Goal: Check status

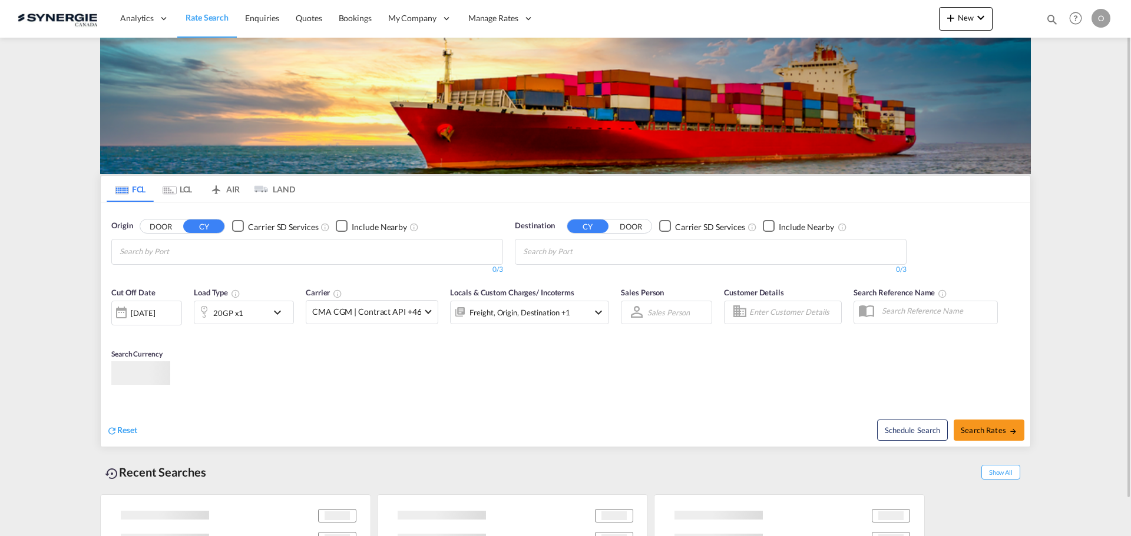
click at [1049, 15] on md-icon "icon-magnify" at bounding box center [1051, 19] width 13 height 13
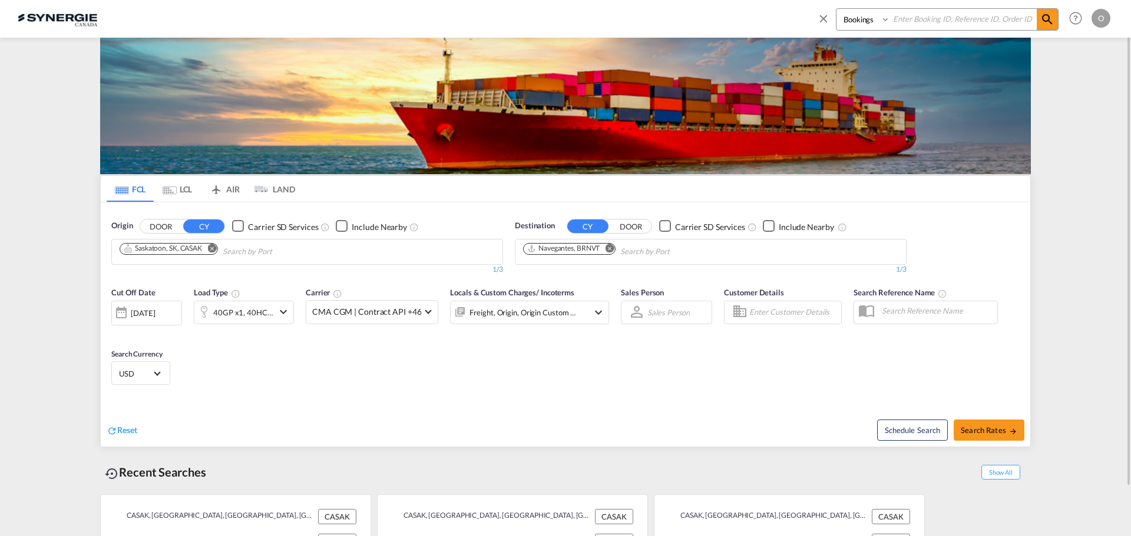
click at [852, 25] on select "Bookings Quotes Enquiries" at bounding box center [864, 19] width 56 height 21
select select "Quotes"
click at [836, 9] on select "Bookings Quotes Enquiries" at bounding box center [864, 19] width 56 height 21
click at [939, 23] on input at bounding box center [963, 19] width 147 height 21
paste input "SYC000015262"
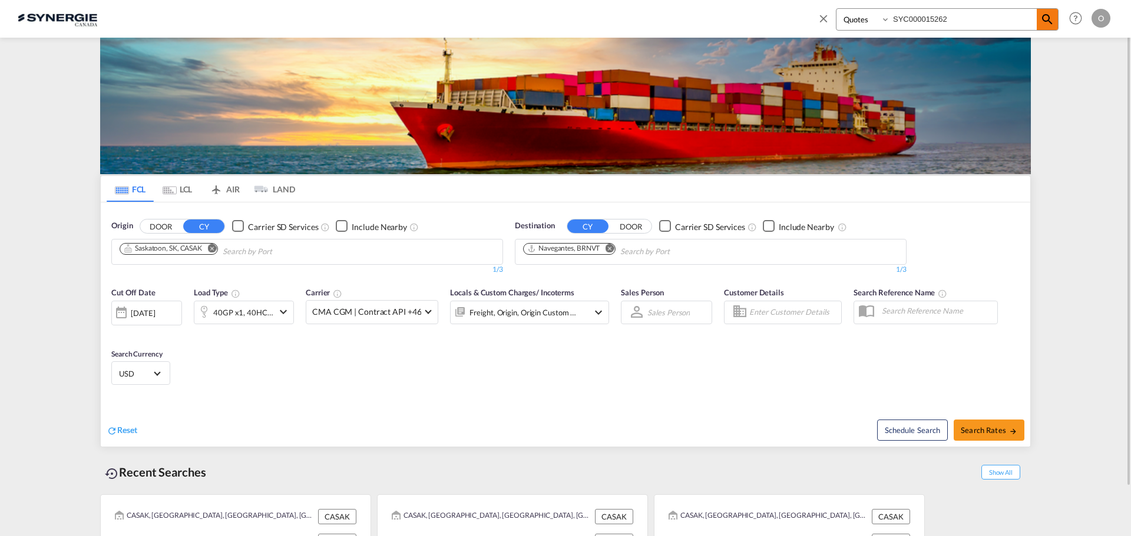
type input "SYC000015262"
click at [1049, 22] on md-icon "icon-magnify" at bounding box center [1047, 19] width 14 height 14
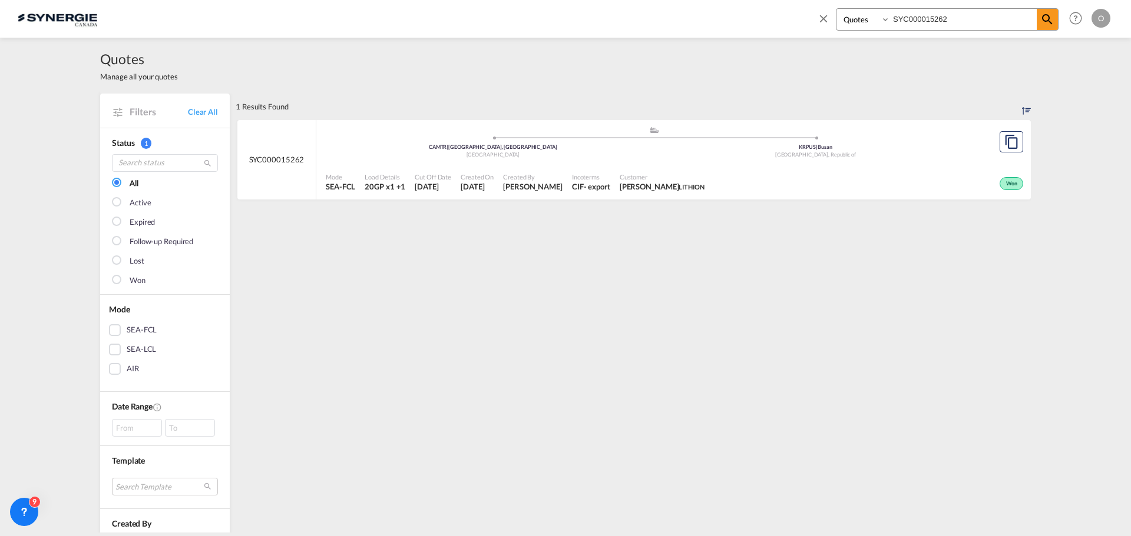
click at [482, 186] on span "[DATE]" at bounding box center [477, 186] width 33 height 11
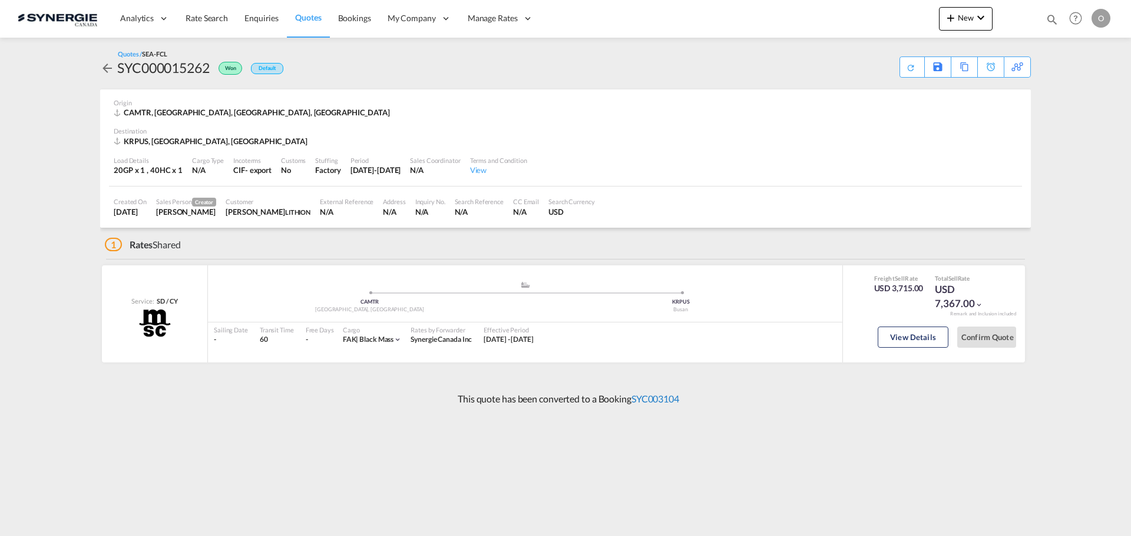
click at [665, 397] on link "SYC003104" at bounding box center [655, 398] width 48 height 11
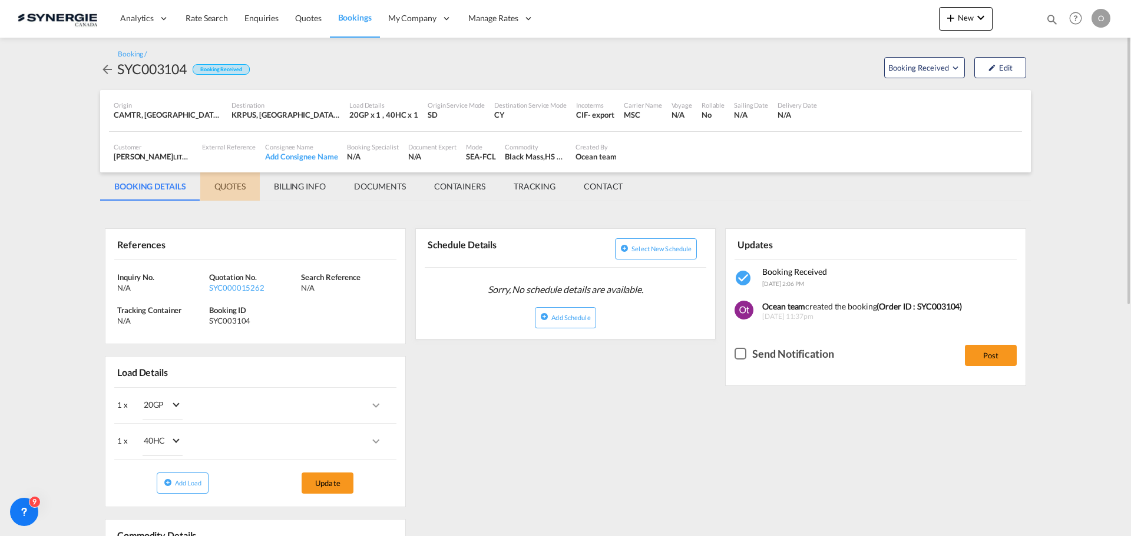
click at [224, 187] on md-tab-item "QUOTES" at bounding box center [229, 187] width 59 height 28
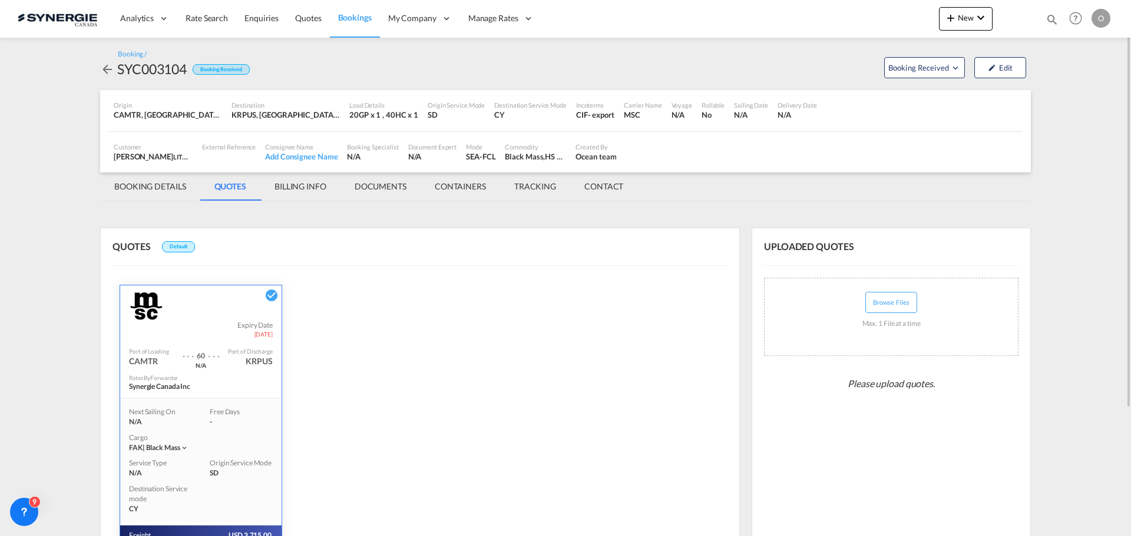
scroll to position [168, 0]
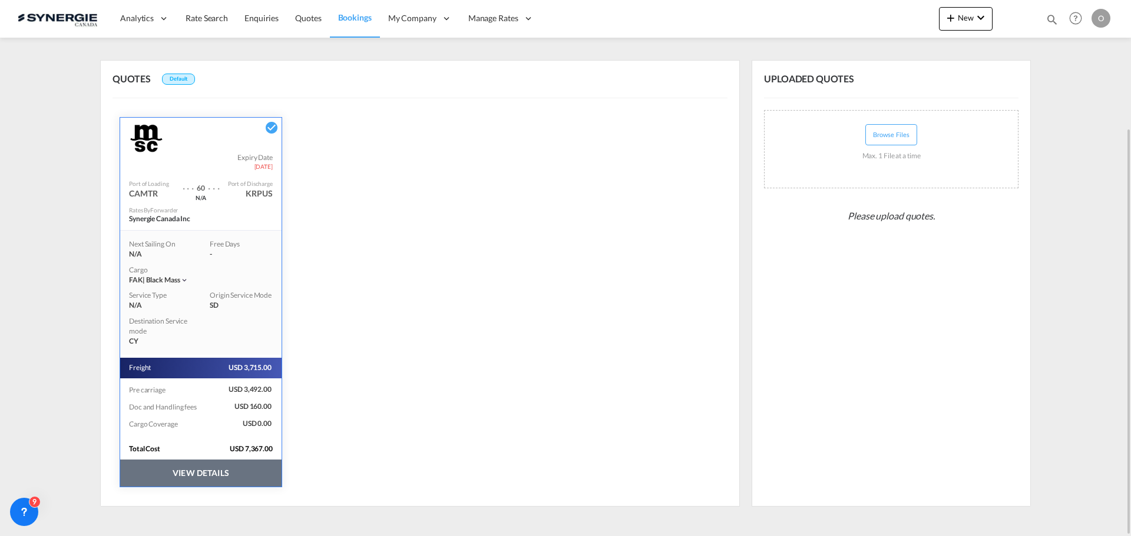
click at [204, 472] on button "VIEW DETAILS" at bounding box center [200, 473] width 161 height 27
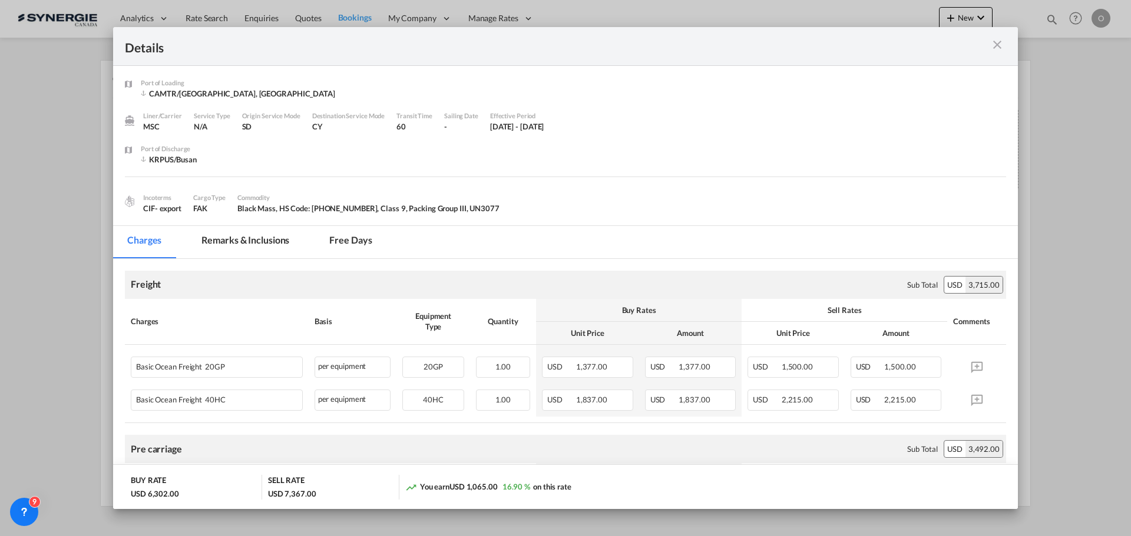
click at [256, 243] on md-tab-item "Remarks & Inclusions" at bounding box center [245, 242] width 116 height 32
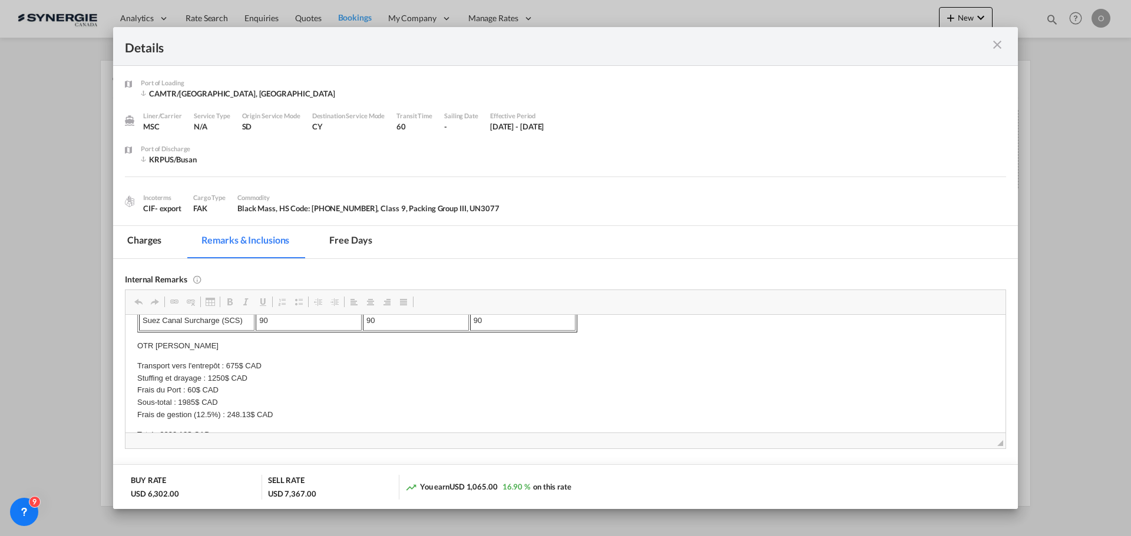
scroll to position [514, 0]
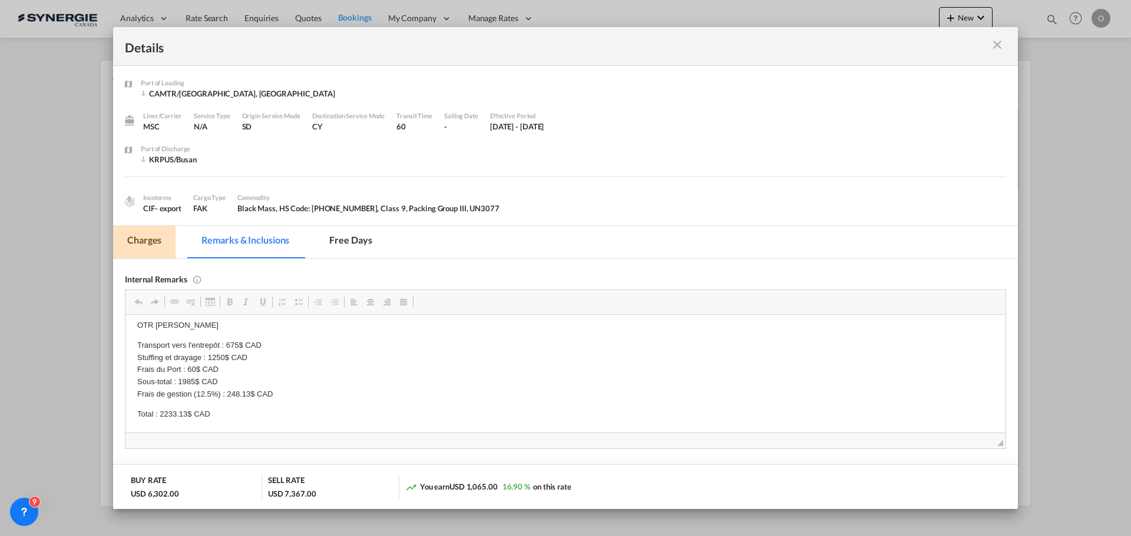
click at [147, 243] on md-tab-item "Charges" at bounding box center [144, 242] width 62 height 32
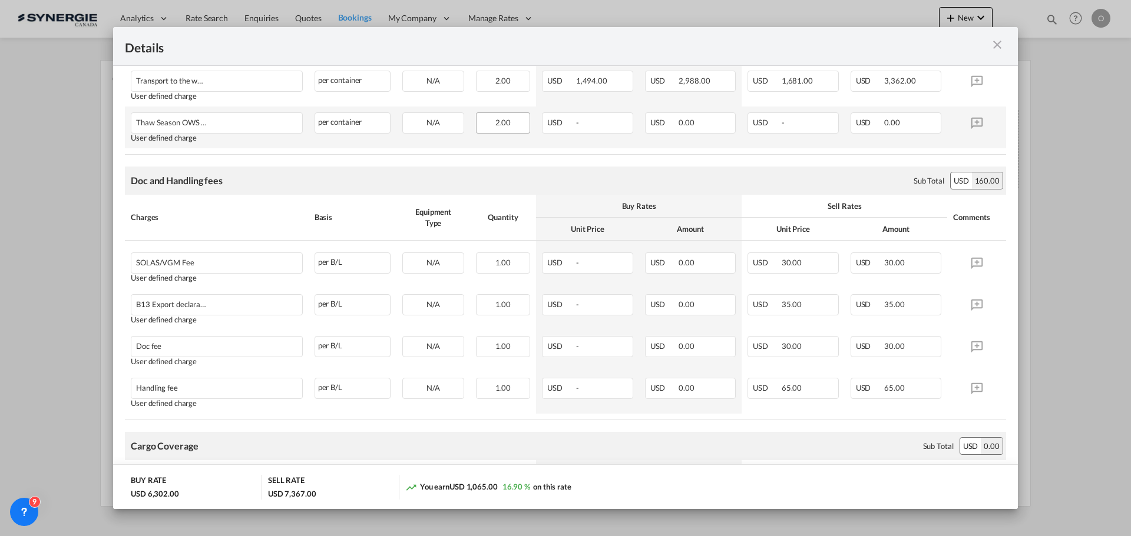
scroll to position [530, 0]
